Goal: Information Seeking & Learning: Check status

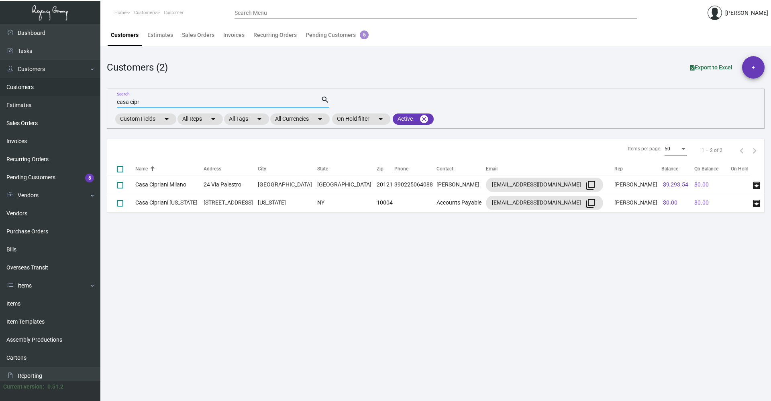
click at [148, 105] on input "casa cipr" at bounding box center [219, 102] width 204 height 6
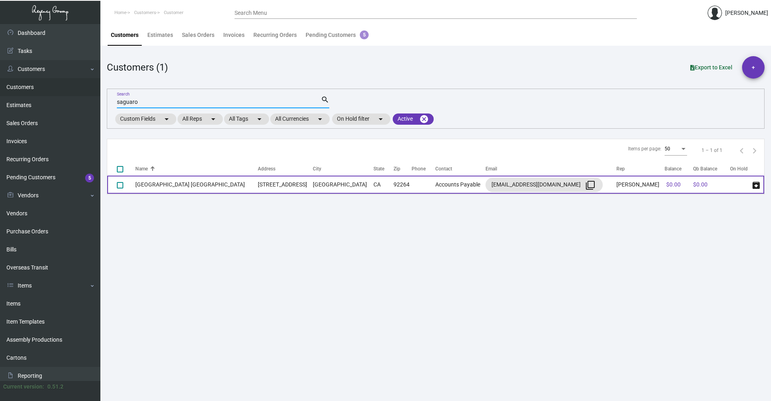
type input "saguaro"
click at [258, 184] on td "[STREET_ADDRESS]" at bounding box center [285, 185] width 55 height 18
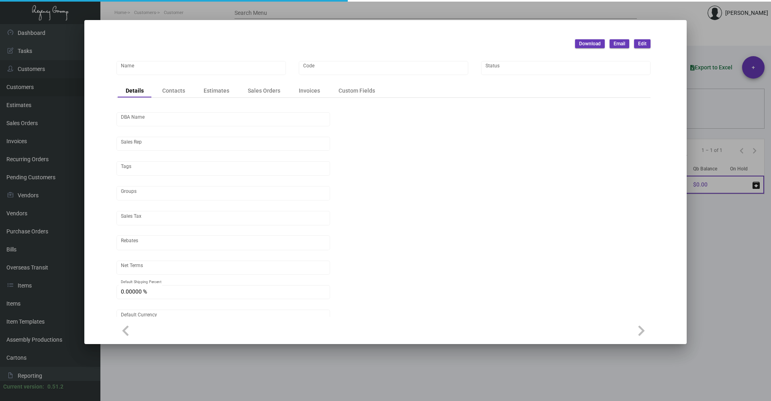
type input "[GEOGRAPHIC_DATA] [GEOGRAPHIC_DATA]"
type input "904"
type input "[PERSON_NAME]"
type input "[GEOGRAPHIC_DATA]-[GEOGRAPHIC_DATA]"
type input "Net 30"
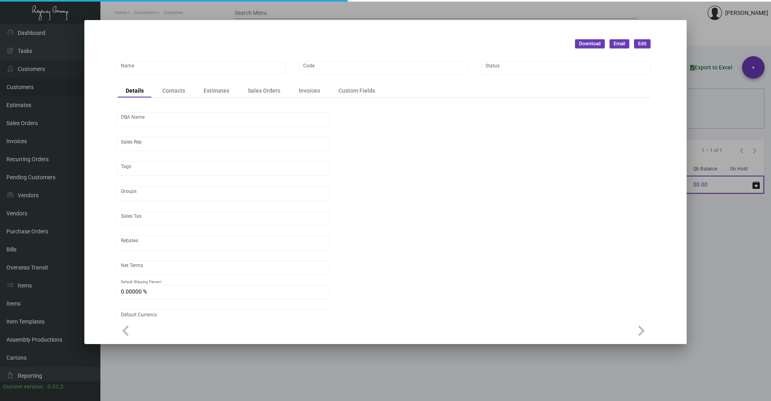
type input "United States Dollar $"
type input "$ 0.00"
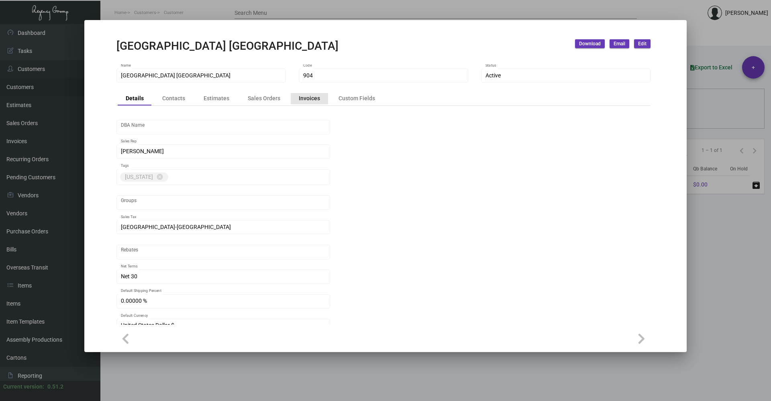
click at [302, 101] on div "Invoices" at bounding box center [309, 98] width 21 height 8
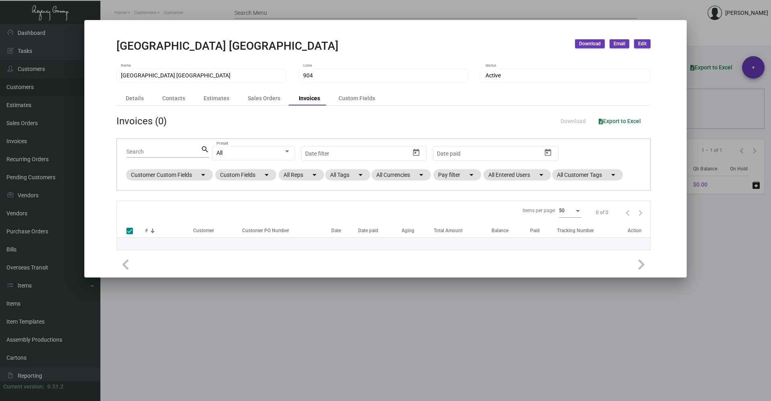
checkbox input "false"
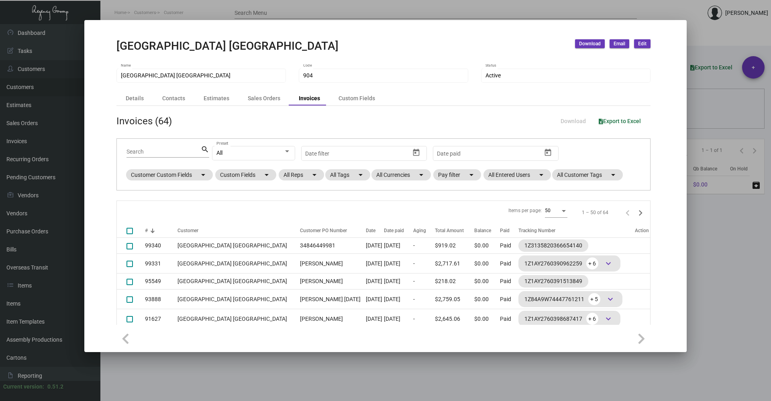
click at [711, 330] on div at bounding box center [385, 200] width 771 height 401
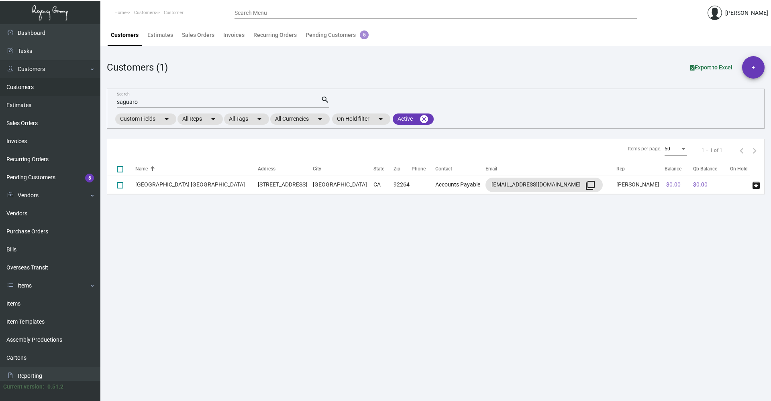
click at [143, 102] on input "saguaro" at bounding box center [219, 102] width 204 height 6
click at [144, 102] on input "saguaro" at bounding box center [219, 102] width 204 height 6
type input "troubador"
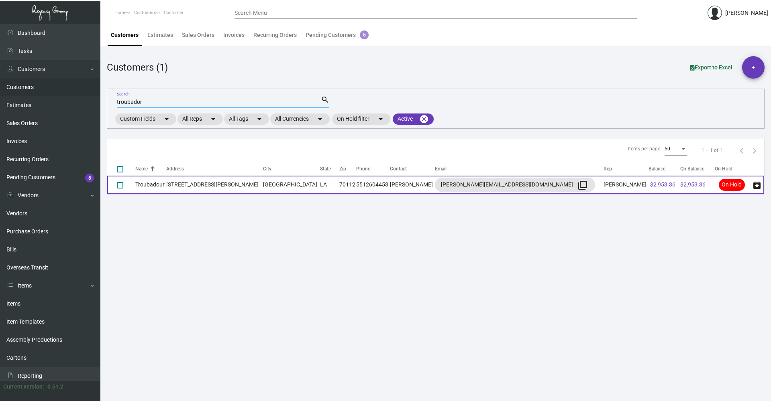
click at [263, 181] on td "[GEOGRAPHIC_DATA]" at bounding box center [291, 185] width 57 height 18
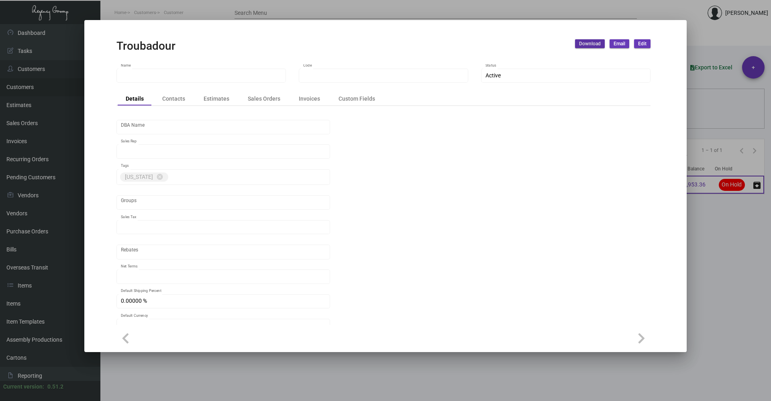
type input "Troubadour"
type input "452"
type input "[PERSON_NAME]"
type input "Out of State"
type input "Net 30"
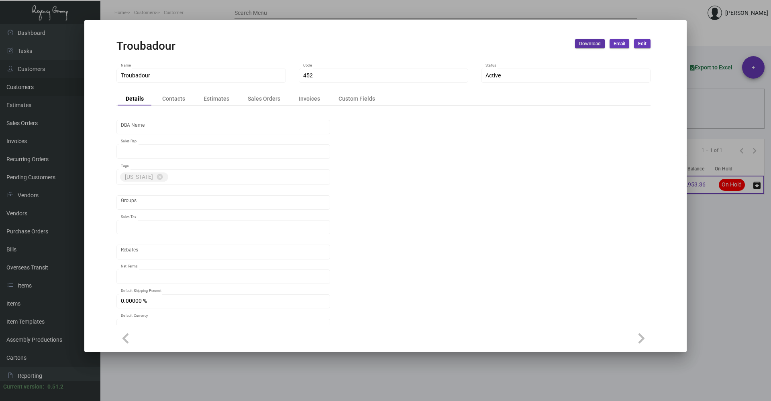
type input "United States Dollar $"
type input "$ 0.00"
checkbox input "true"
click at [301, 100] on div "Invoices" at bounding box center [309, 98] width 21 height 8
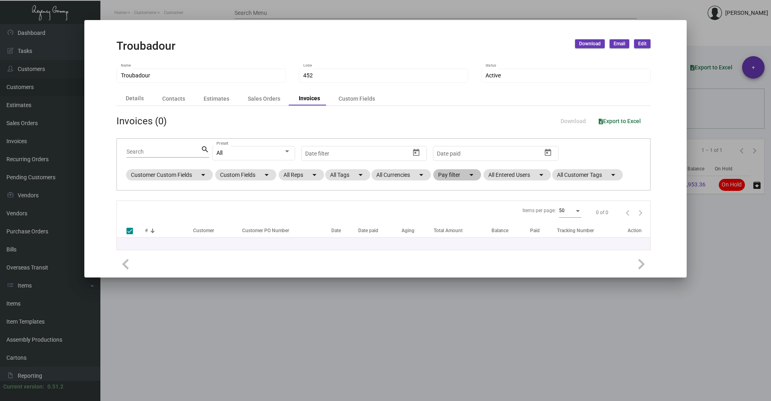
checkbox input "false"
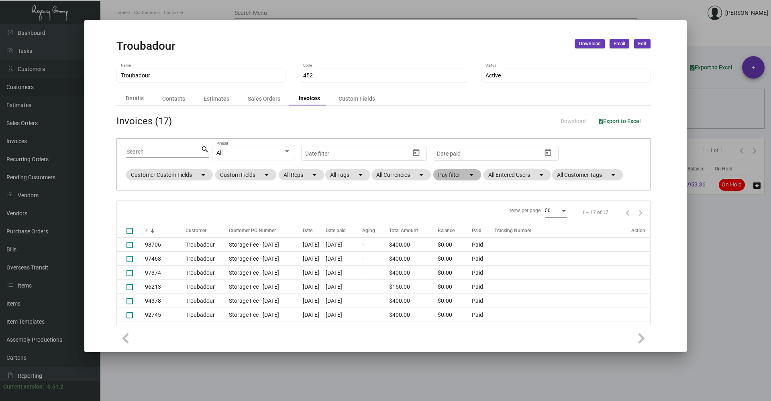
click at [448, 175] on mat-chip "Pay filter arrow_drop_down" at bounding box center [457, 174] width 48 height 11
click at [456, 225] on span "Open" at bounding box center [457, 224] width 13 height 10
click at [445, 227] on input "Open" at bounding box center [444, 227] width 0 height 0
checkbox input "true"
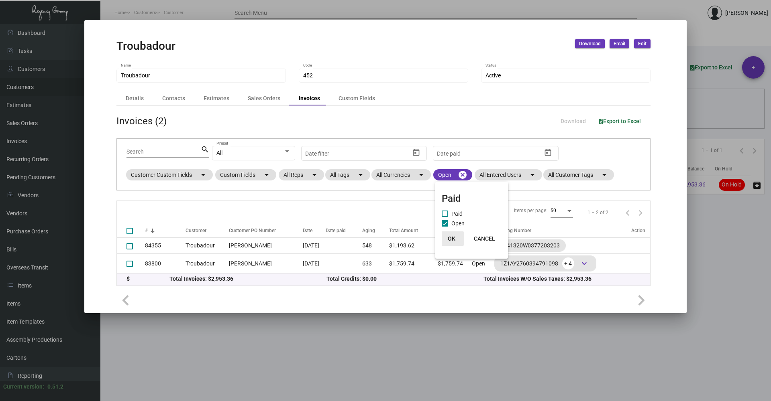
click at [452, 239] on span "OK" at bounding box center [452, 239] width 8 height 6
click at [684, 380] on div at bounding box center [385, 200] width 771 height 401
